Goal: Information Seeking & Learning: Learn about a topic

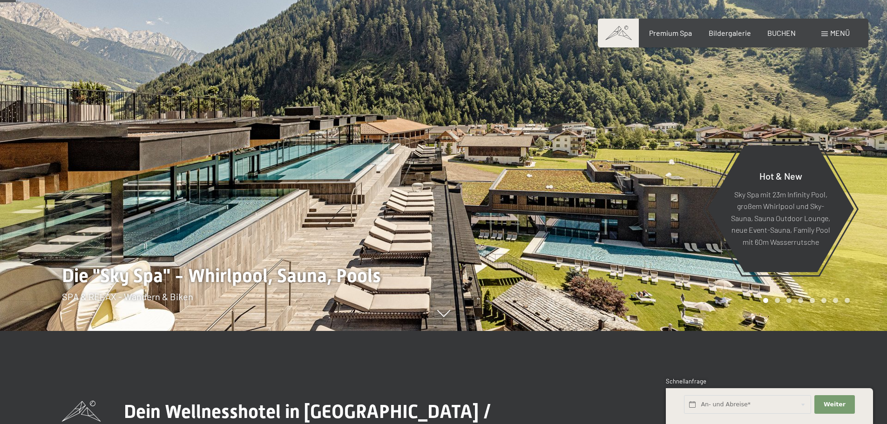
click at [828, 28] on div "Buchen Anfragen Premium Spa Bildergalerie BUCHEN Menü DE IT EN Gutschein Bilder…" at bounding box center [732, 33] width 233 height 10
click at [821, 35] on div "Menü" at bounding box center [835, 33] width 28 height 10
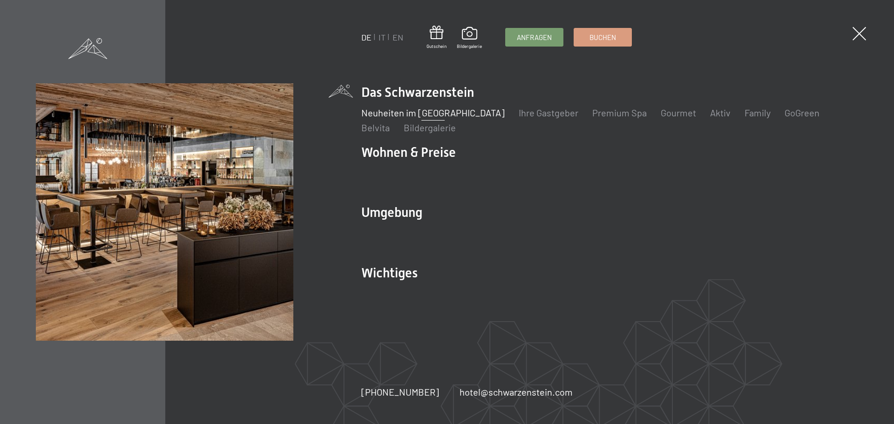
click at [445, 109] on link "Neuheiten im [GEOGRAPHIC_DATA]" at bounding box center [432, 112] width 143 height 11
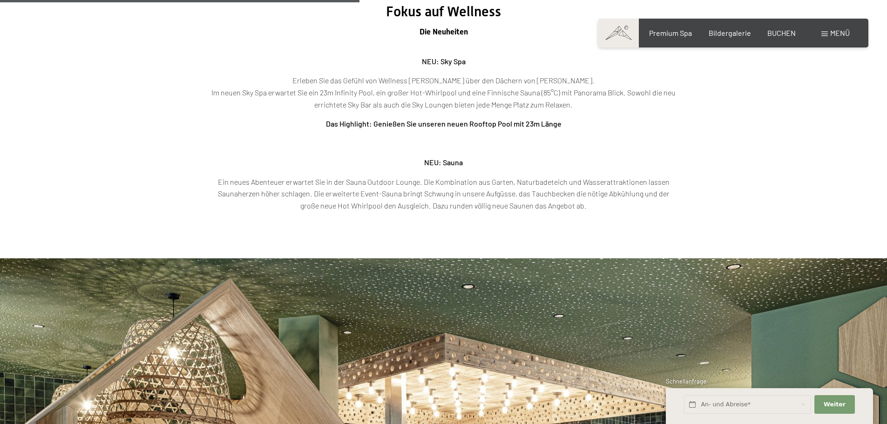
scroll to position [1583, 0]
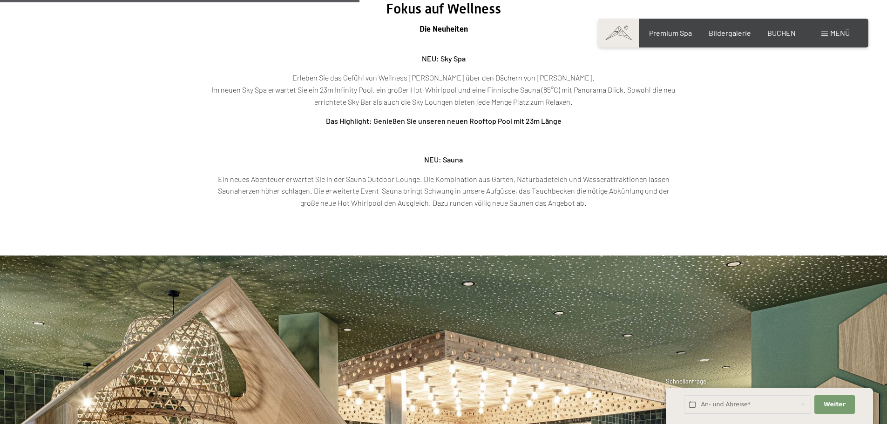
click at [823, 34] on span at bounding box center [824, 34] width 7 height 5
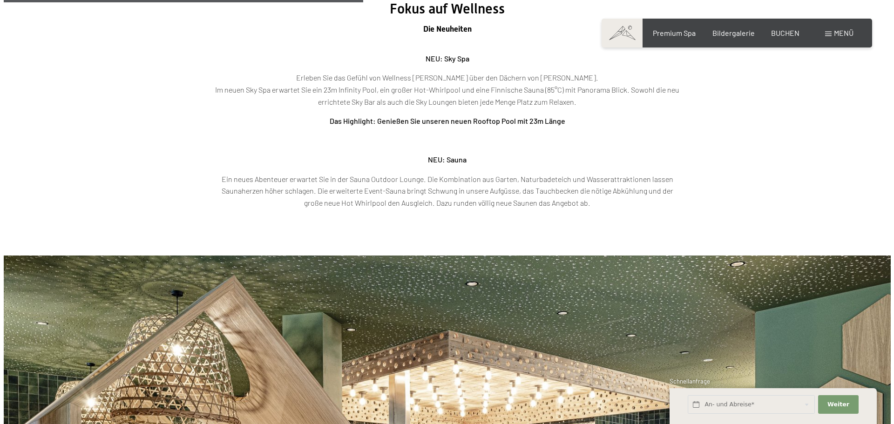
scroll to position [1591, 0]
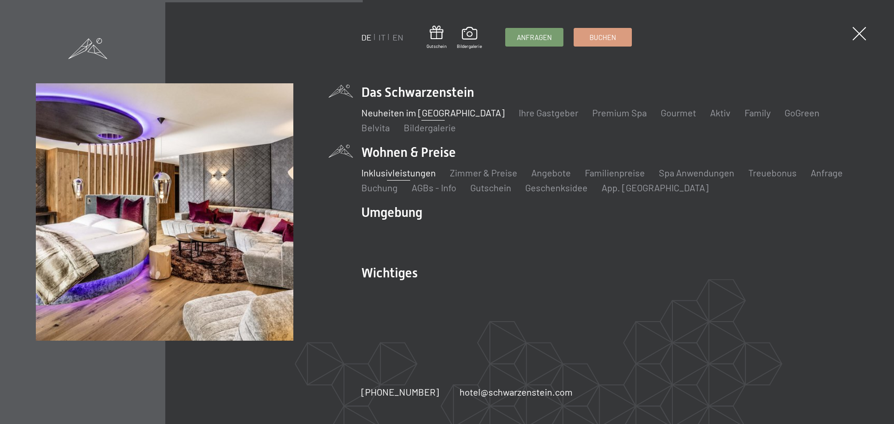
click at [412, 174] on link "Inklusivleistungen" at bounding box center [398, 172] width 74 height 11
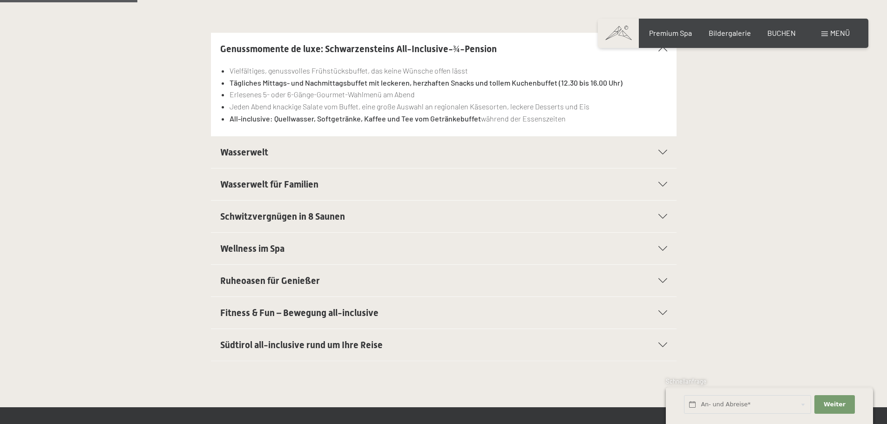
scroll to position [279, 0]
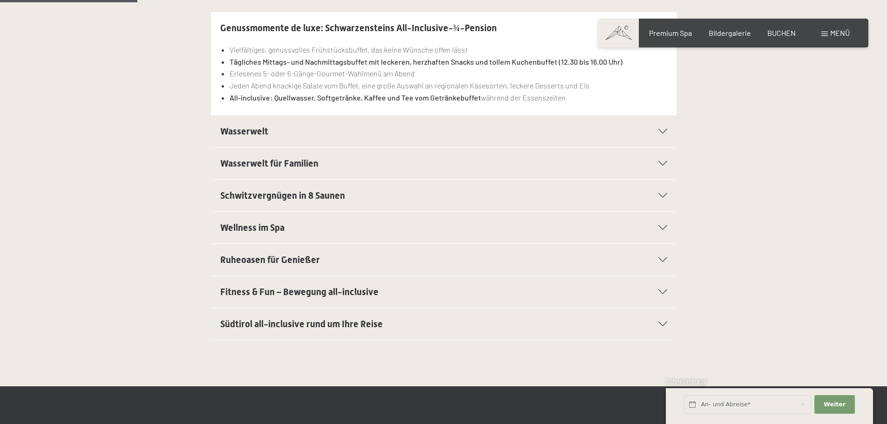
click at [659, 133] on icon at bounding box center [662, 131] width 9 height 5
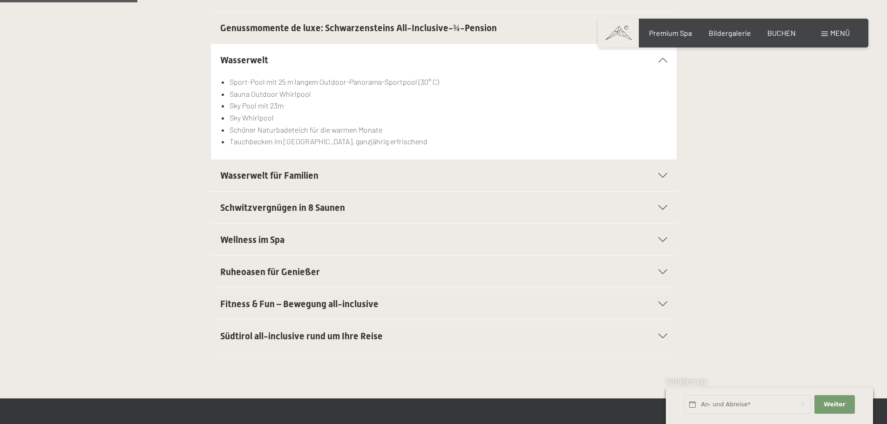
click at [664, 241] on icon at bounding box center [662, 239] width 9 height 5
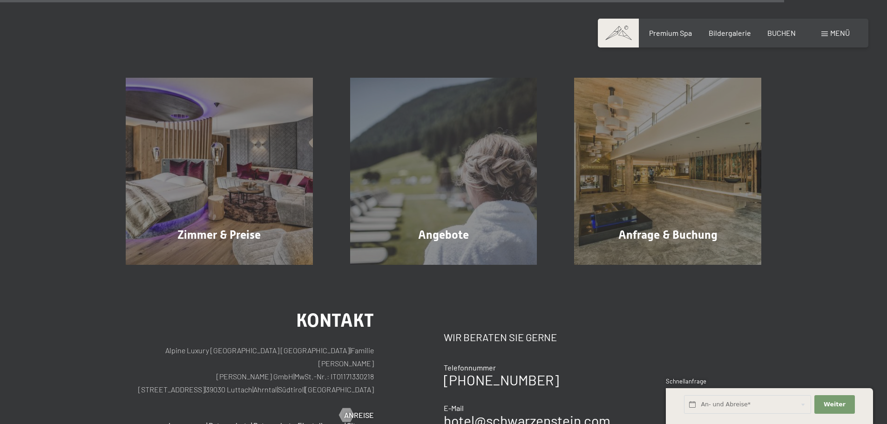
scroll to position [1676, 0]
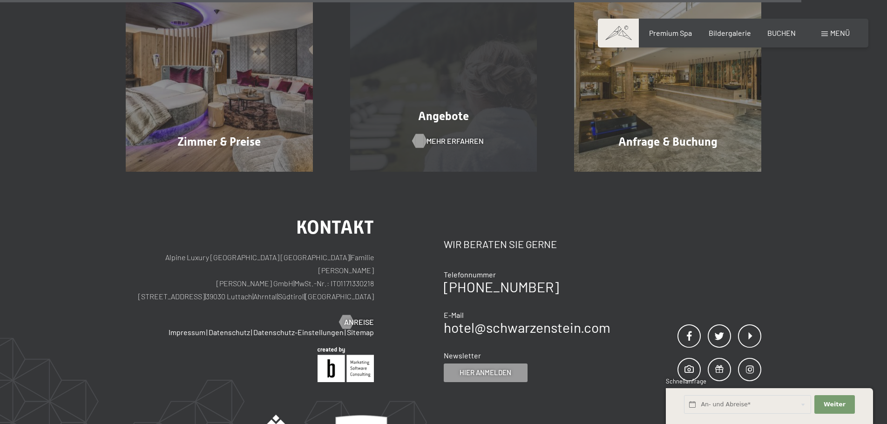
click at [442, 145] on span "Mehr erfahren" at bounding box center [455, 141] width 57 height 10
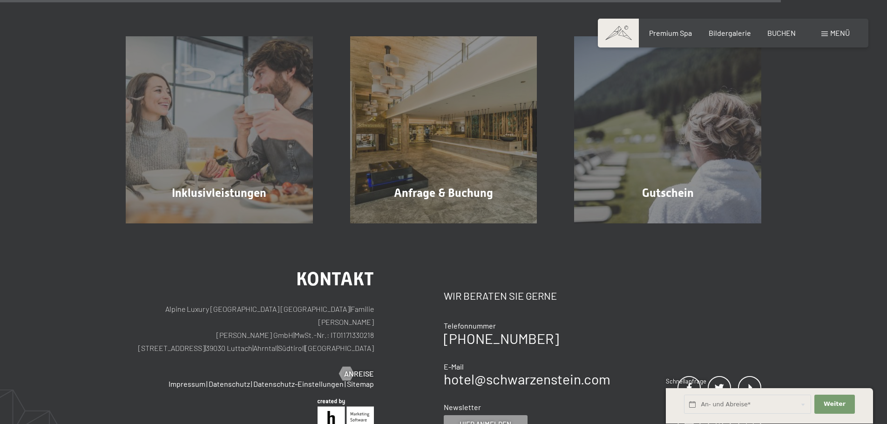
scroll to position [1676, 0]
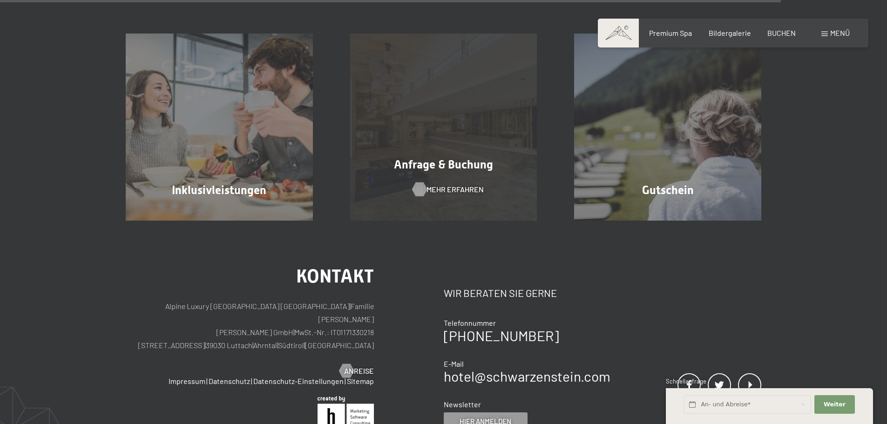
click at [450, 189] on span "Mehr erfahren" at bounding box center [455, 189] width 57 height 10
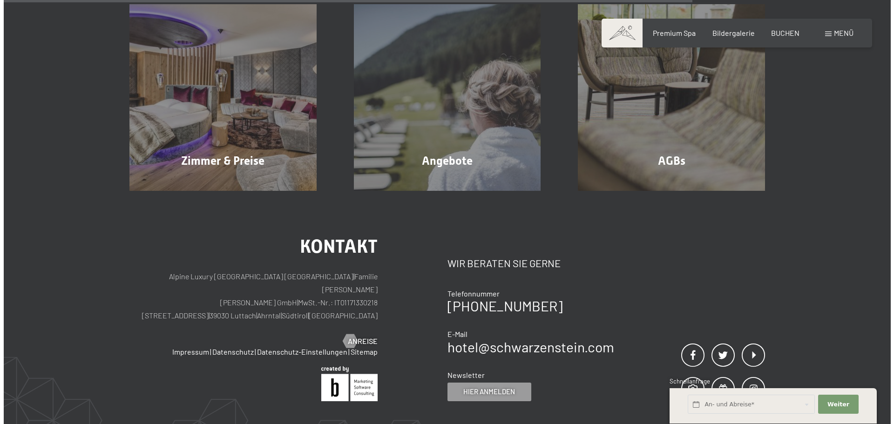
scroll to position [583, 0]
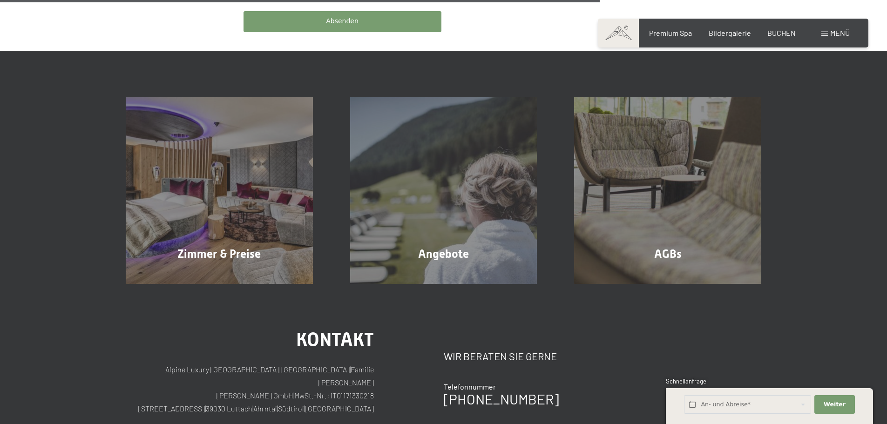
click at [823, 34] on span at bounding box center [824, 34] width 7 height 5
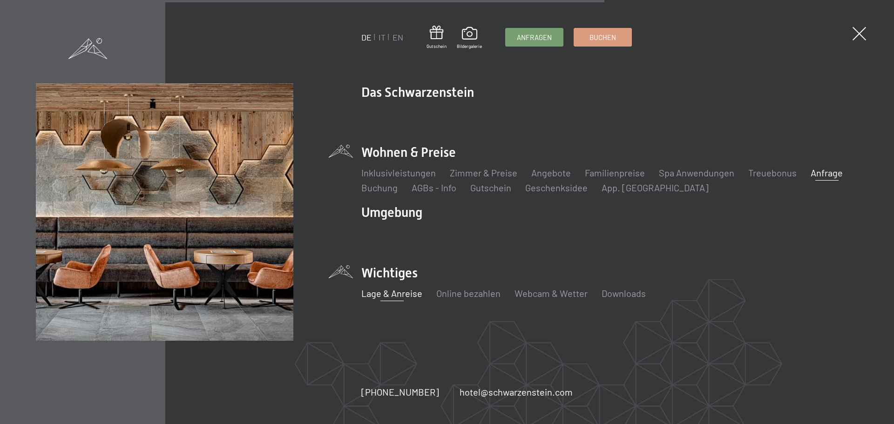
click at [396, 293] on link "Lage & Anreise" at bounding box center [391, 293] width 61 height 11
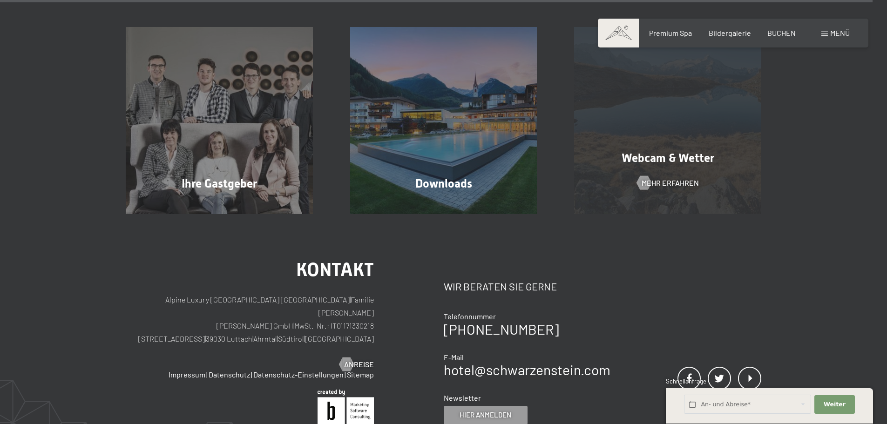
scroll to position [725, 0]
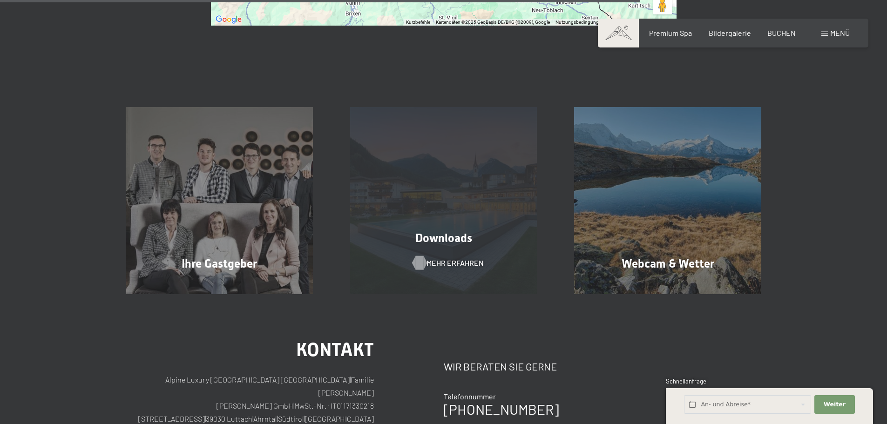
click at [452, 258] on span "Mehr erfahren" at bounding box center [455, 263] width 57 height 10
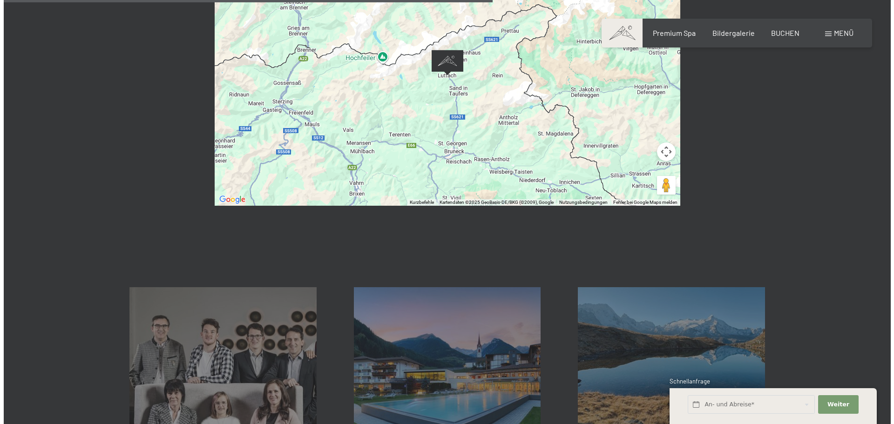
scroll to position [539, 0]
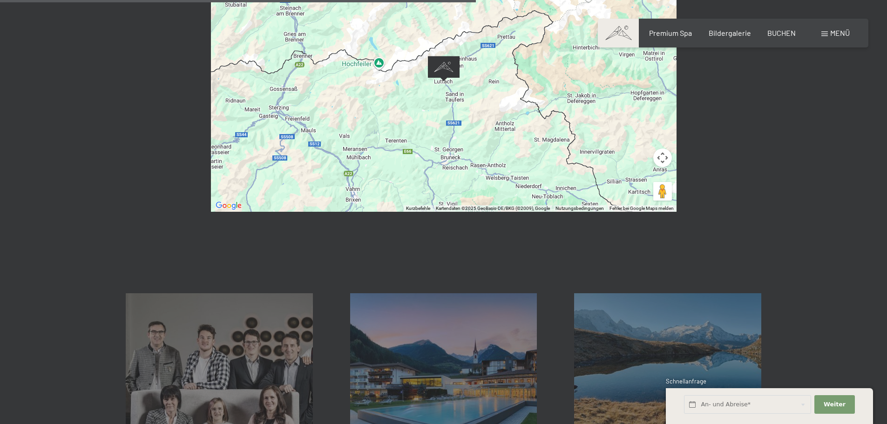
click at [828, 32] on div "Menü" at bounding box center [835, 33] width 28 height 10
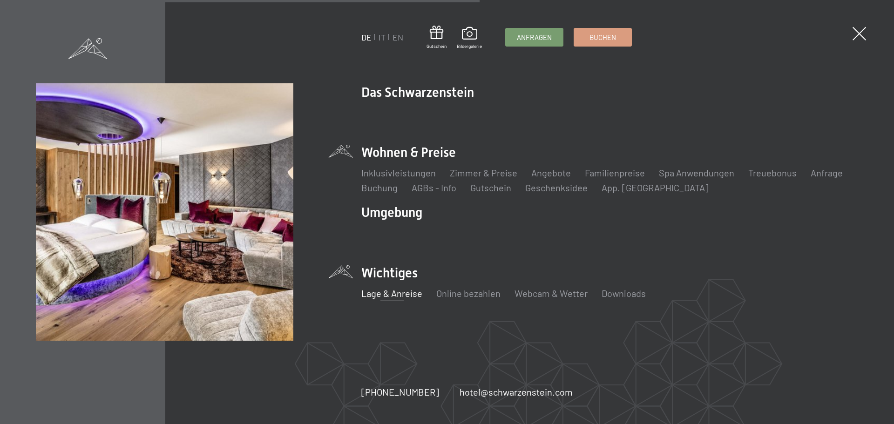
click at [391, 159] on li "Wohnen & Preise Inklusivleistungen Zimmer & Preise Liste Angebote Liste Familie…" at bounding box center [609, 168] width 497 height 51
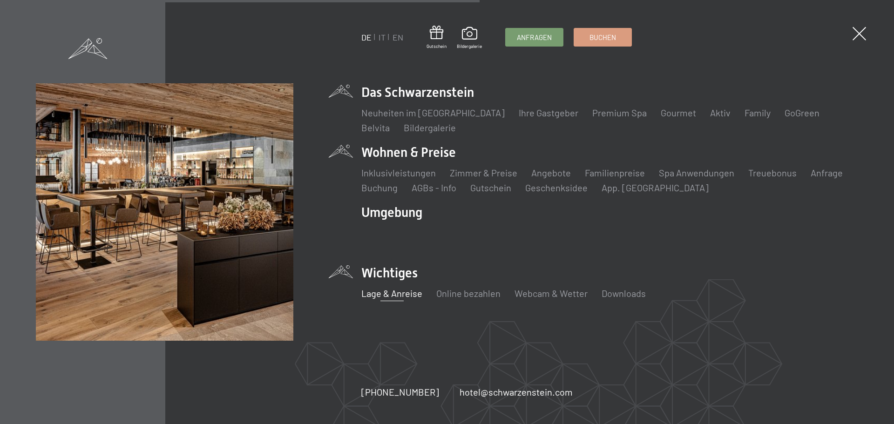
click at [450, 95] on li "Das Schwarzenstein Neuheiten im Schwarzenstein Ihre Gastgeber Premium Spa Gourm…" at bounding box center [609, 108] width 497 height 51
click at [525, 111] on link "Ihre Gastgeber" at bounding box center [549, 112] width 60 height 11
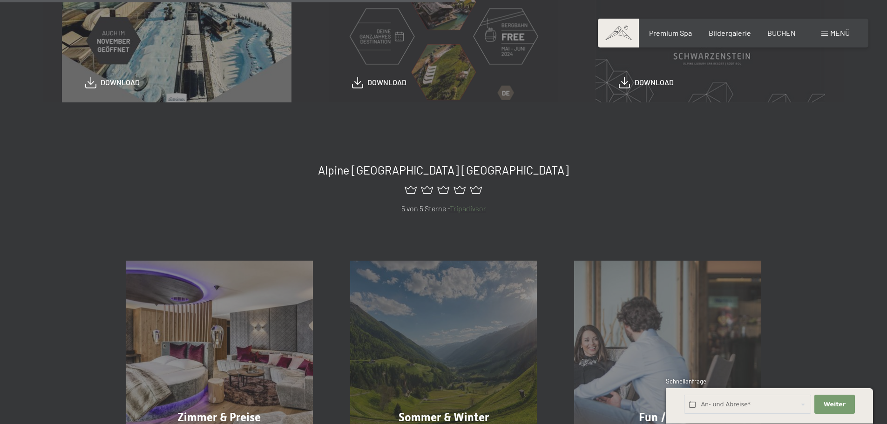
scroll to position [466, 0]
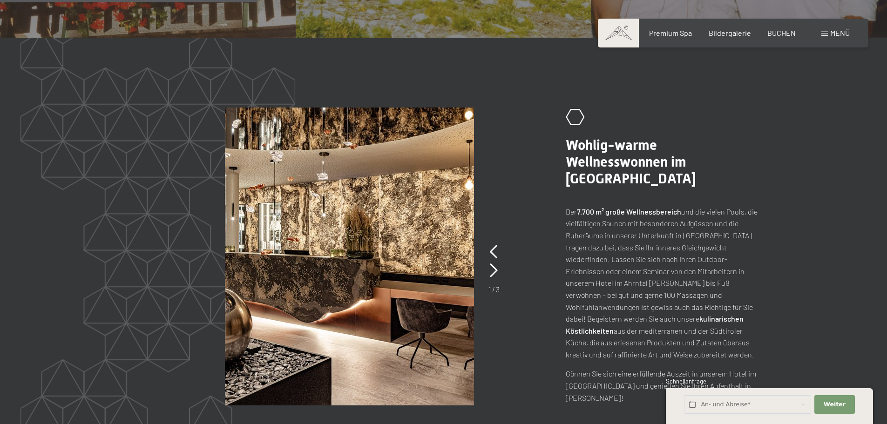
scroll to position [1117, 0]
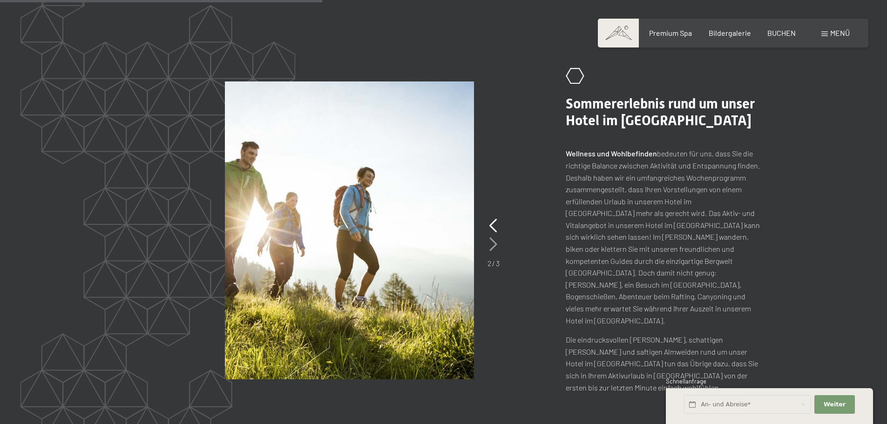
click at [492, 237] on icon at bounding box center [493, 244] width 8 height 14
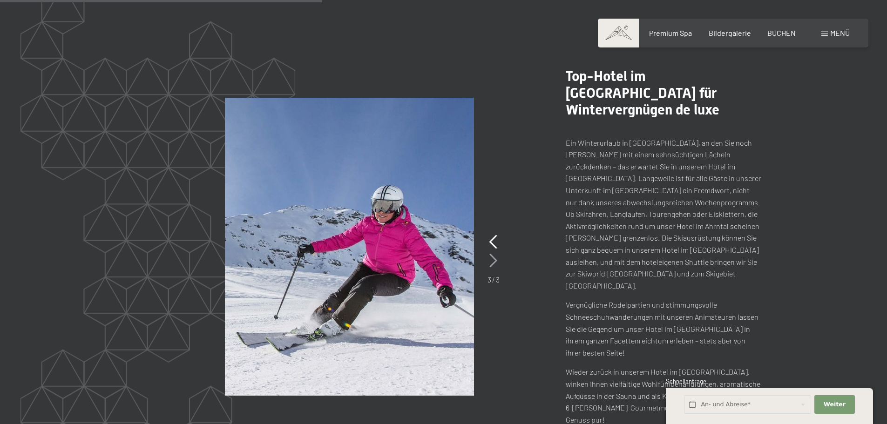
click at [492, 254] on icon at bounding box center [493, 261] width 8 height 14
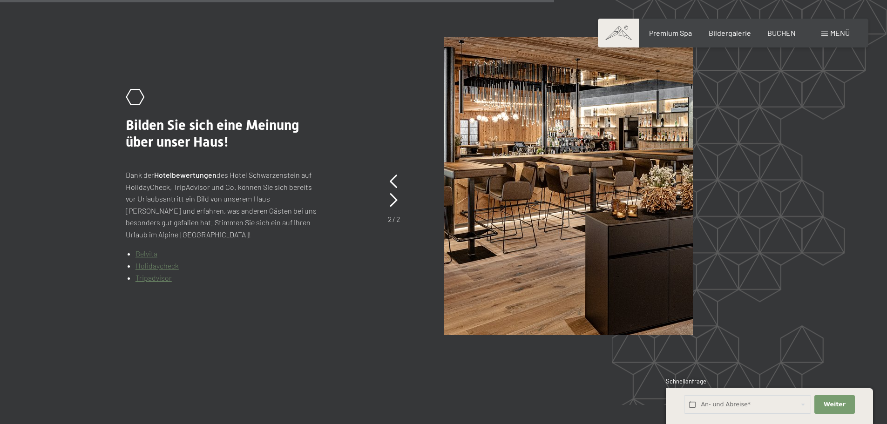
scroll to position [2049, 0]
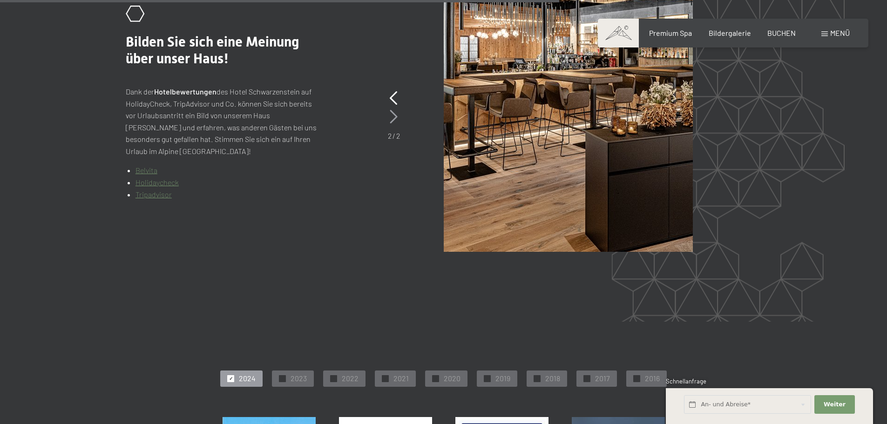
click at [393, 110] on icon at bounding box center [394, 117] width 8 height 14
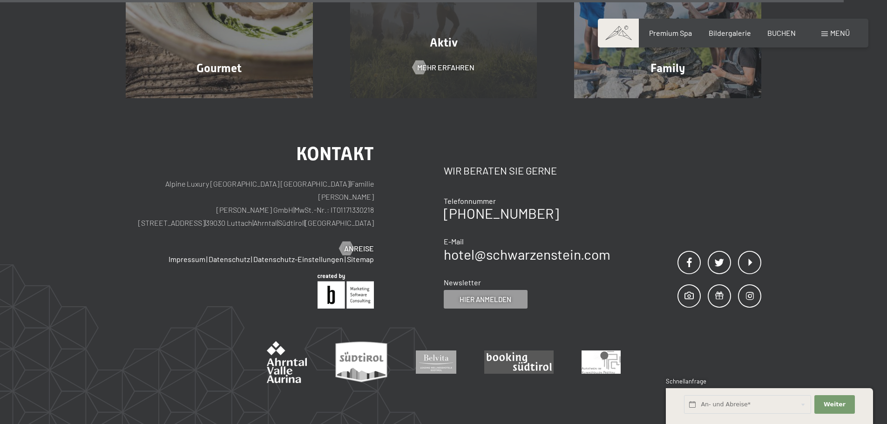
scroll to position [3012, 0]
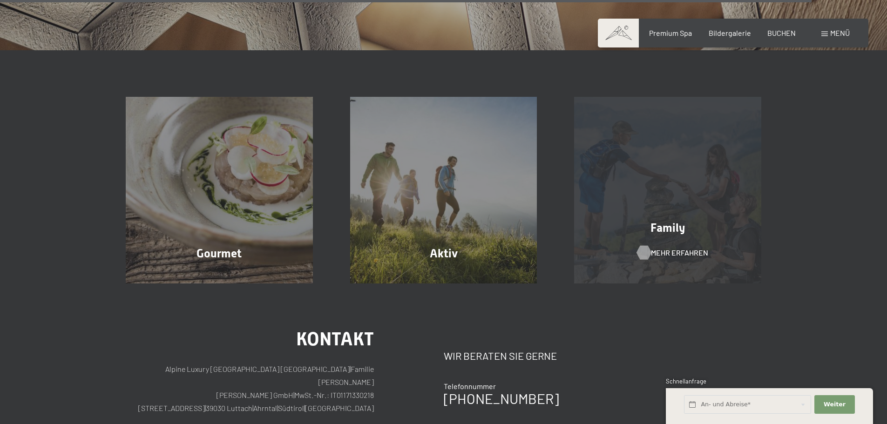
click at [672, 248] on span "Mehr erfahren" at bounding box center [679, 253] width 57 height 10
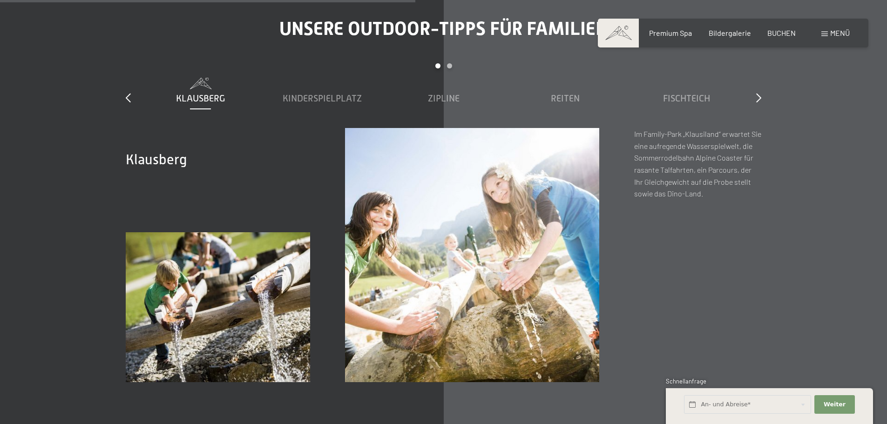
scroll to position [3446, 0]
click at [755, 74] on div "slide 1 to 5 of 7 Klausberg Kinderspielplatz Zipline Reiten Fischteich Family-F…" at bounding box center [444, 95] width 636 height 65
click at [758, 93] on icon at bounding box center [758, 97] width 5 height 9
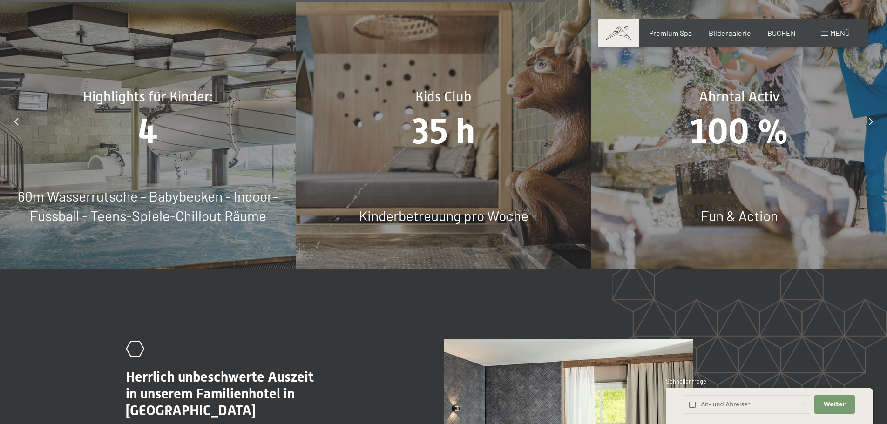
scroll to position [4377, 0]
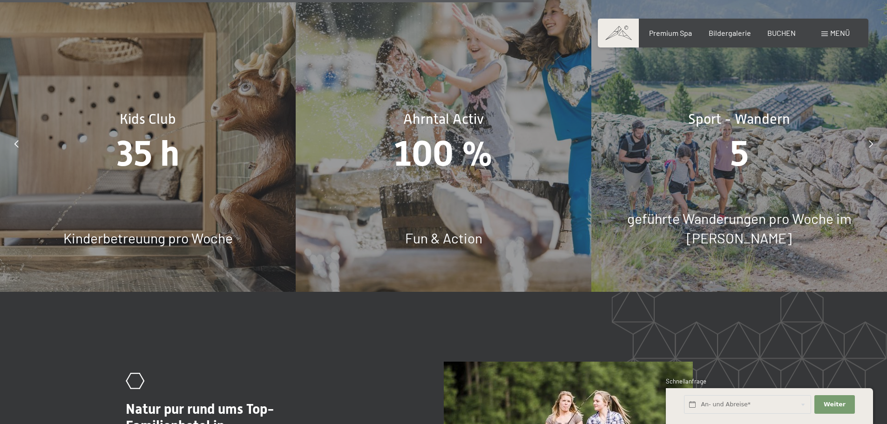
click at [18, 140] on icon at bounding box center [16, 143] width 4 height 7
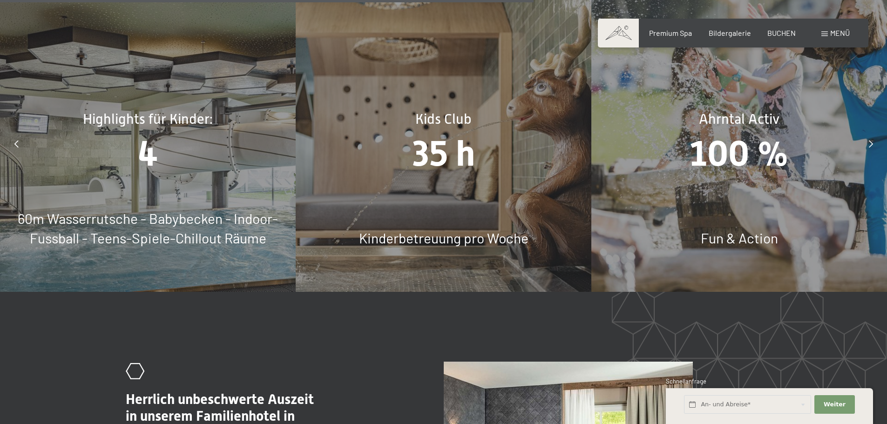
click at [873, 140] on icon at bounding box center [871, 143] width 4 height 7
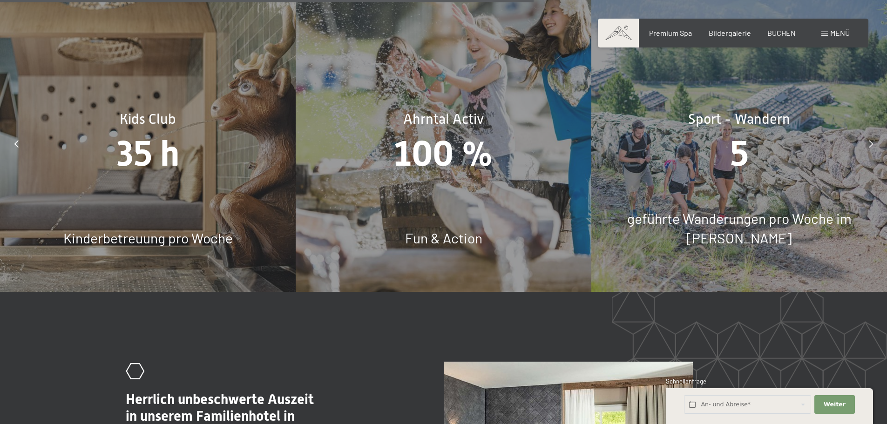
click at [871, 140] on icon at bounding box center [871, 143] width 4 height 7
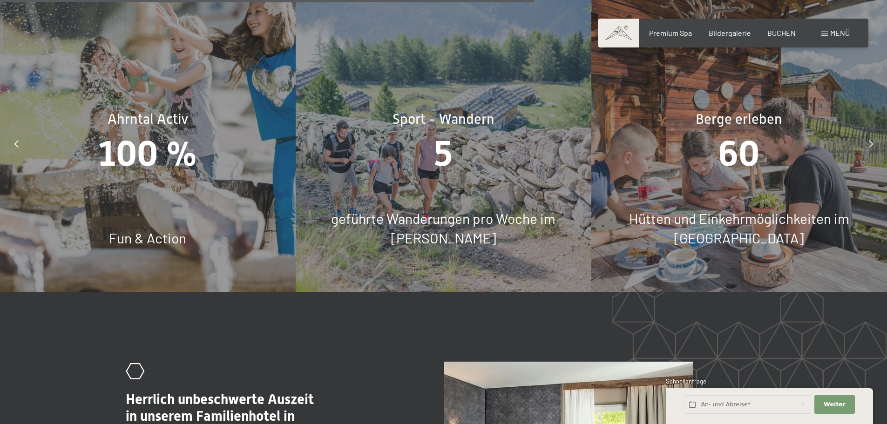
click at [874, 132] on div at bounding box center [870, 143] width 23 height 23
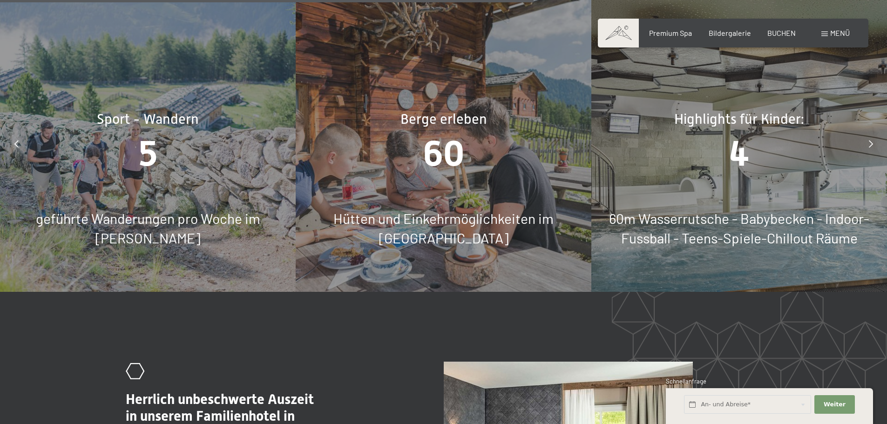
click at [863, 132] on div at bounding box center [870, 143] width 23 height 23
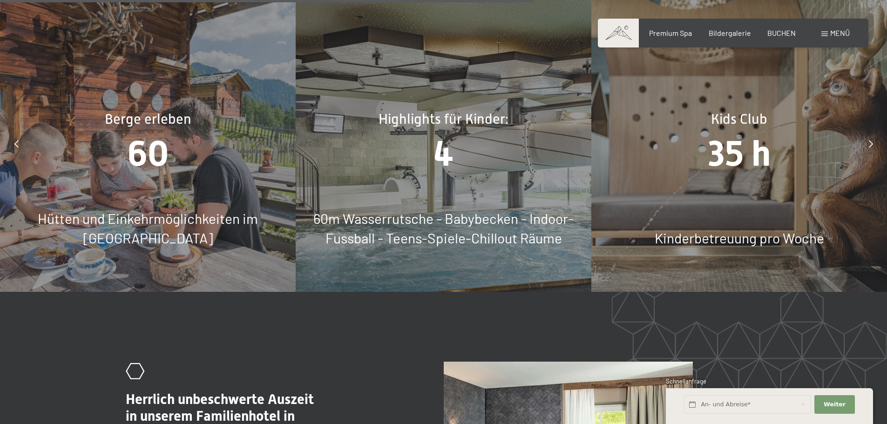
click at [863, 132] on div at bounding box center [870, 143] width 23 height 23
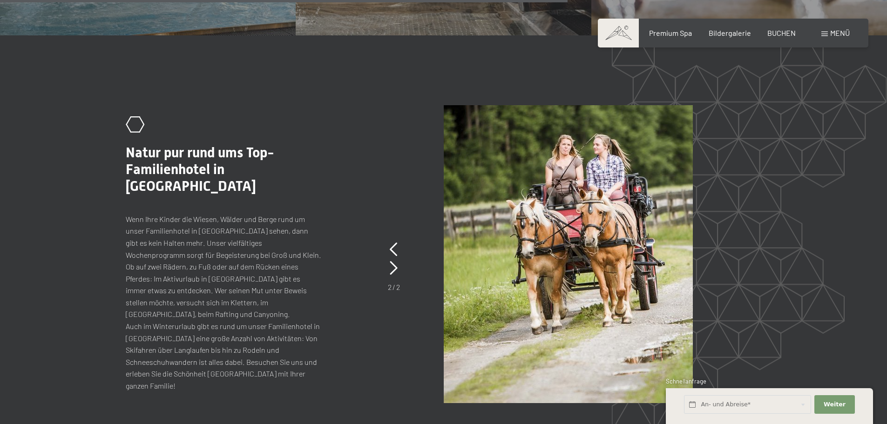
scroll to position [4656, 0]
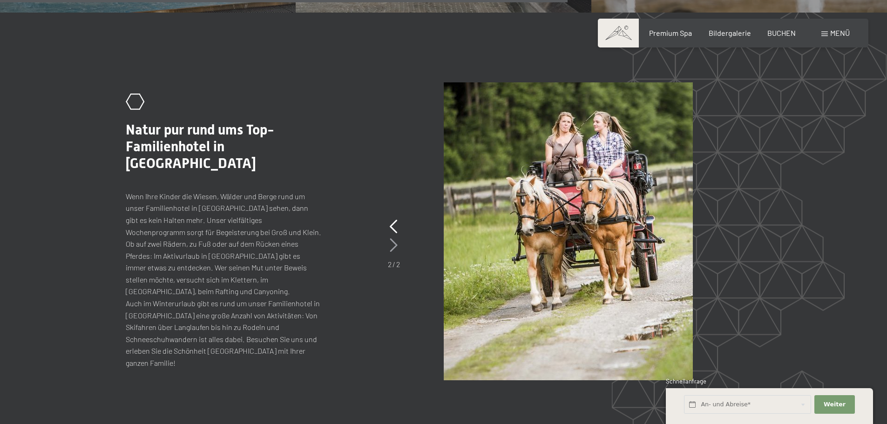
click at [391, 238] on icon at bounding box center [394, 245] width 8 height 14
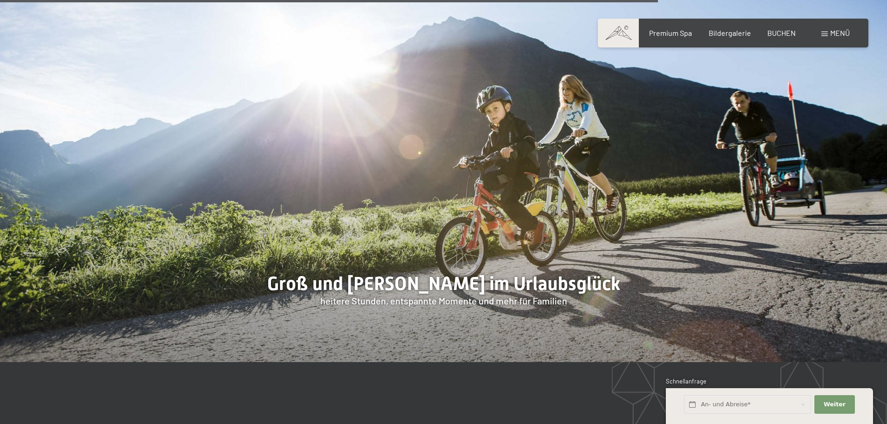
scroll to position [5494, 0]
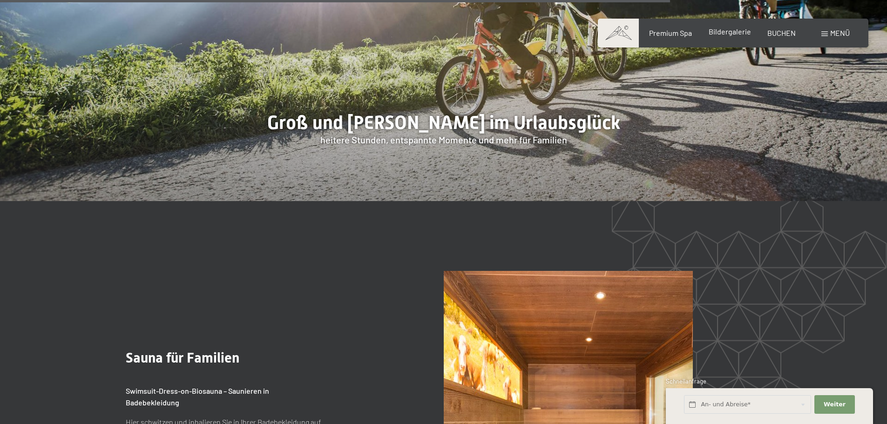
click at [734, 31] on span "Bildergalerie" at bounding box center [730, 31] width 42 height 9
